Goal: Find specific page/section: Find specific page/section

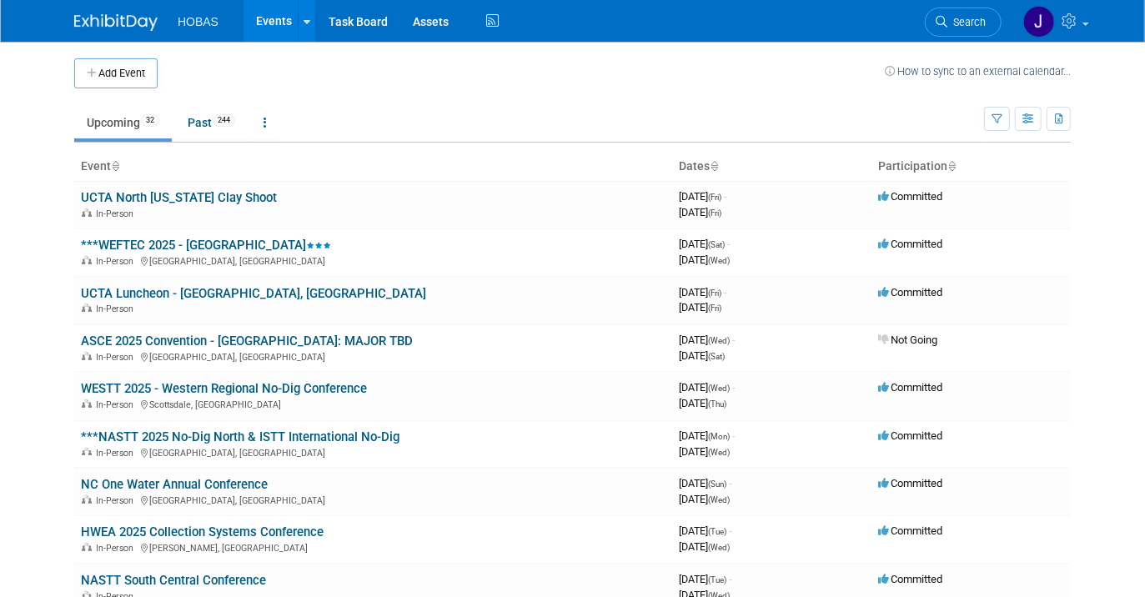
click at [275, 14] on link "Events" at bounding box center [273, 21] width 61 height 42
click at [264, 21] on link "Events" at bounding box center [273, 21] width 61 height 42
click at [284, 23] on link "Events" at bounding box center [273, 21] width 61 height 42
click at [164, 250] on link "***WEFTEC 2025 - [GEOGRAPHIC_DATA]" at bounding box center [206, 245] width 250 height 15
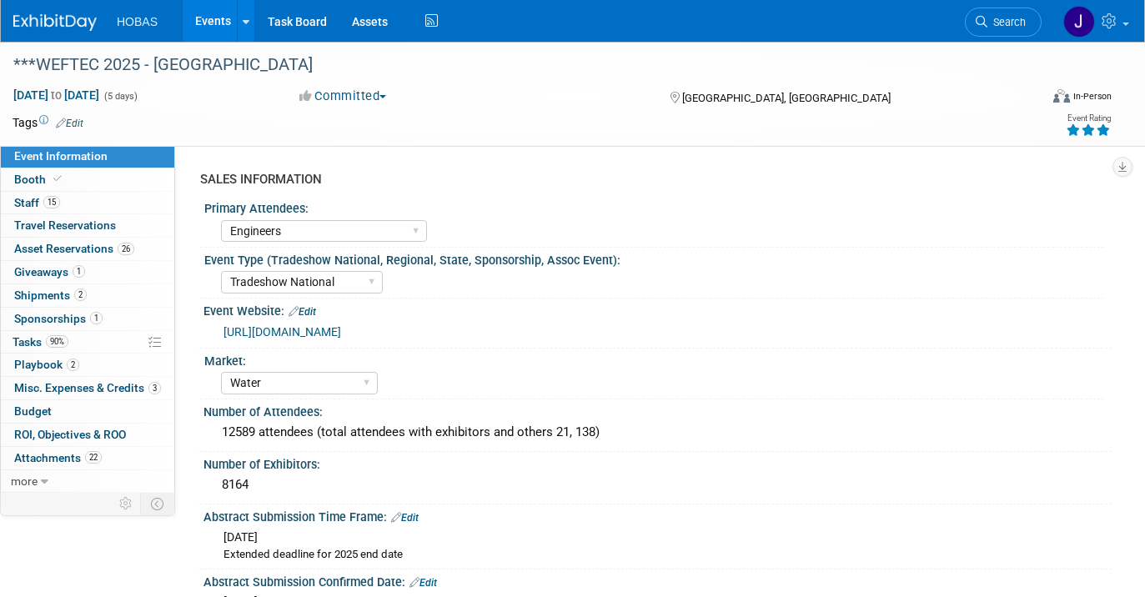
select select "Engineers"
select select "Tradeshow National"
select select "Water"
select select "Exhibiting and Sponsoring"
